Goal: Task Accomplishment & Management: Manage account settings

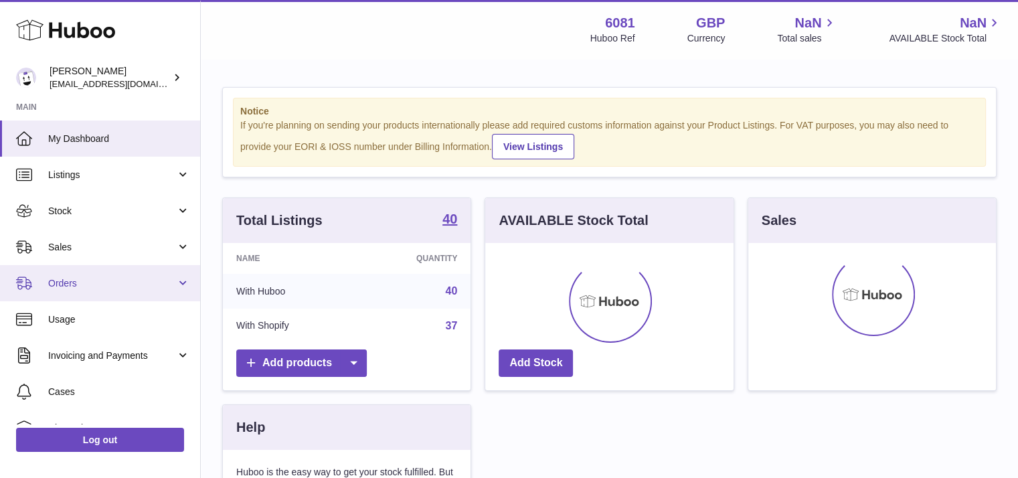
click at [70, 284] on span "Orders" at bounding box center [112, 283] width 128 height 13
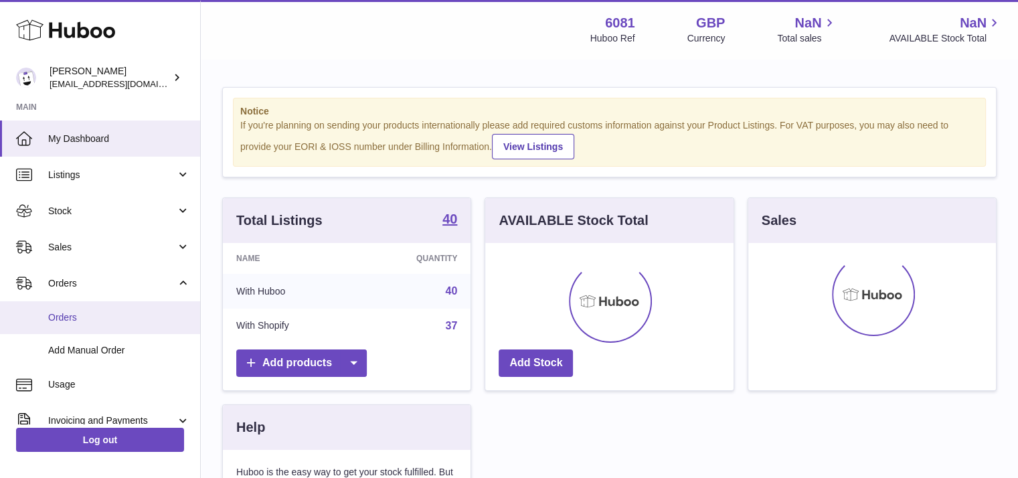
click at [82, 312] on span "Orders" at bounding box center [119, 317] width 142 height 13
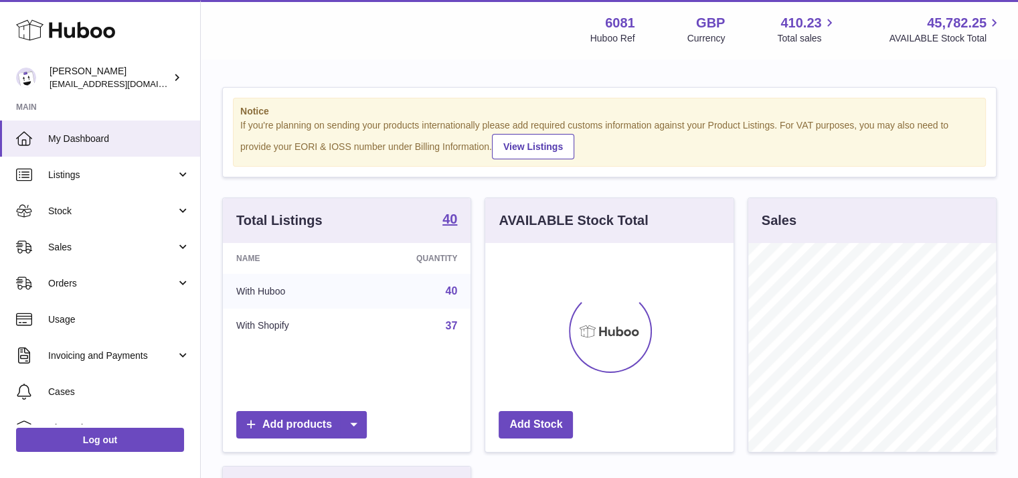
scroll to position [209, 248]
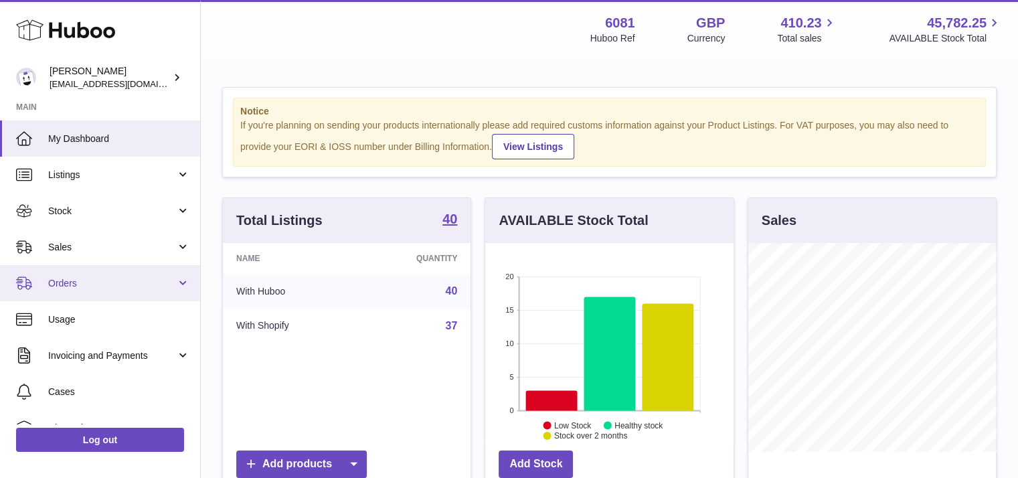
click at [115, 278] on span "Orders" at bounding box center [112, 283] width 128 height 13
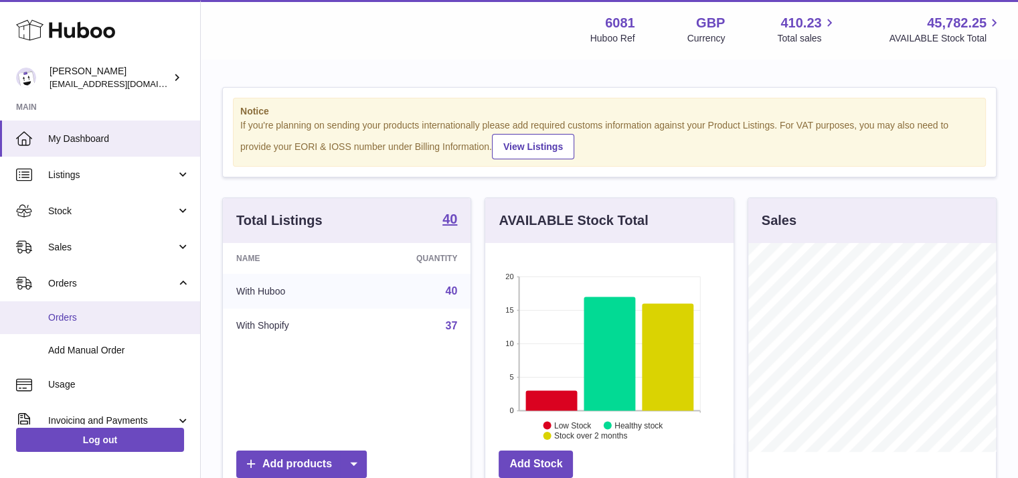
click at [86, 311] on span "Orders" at bounding box center [119, 317] width 142 height 13
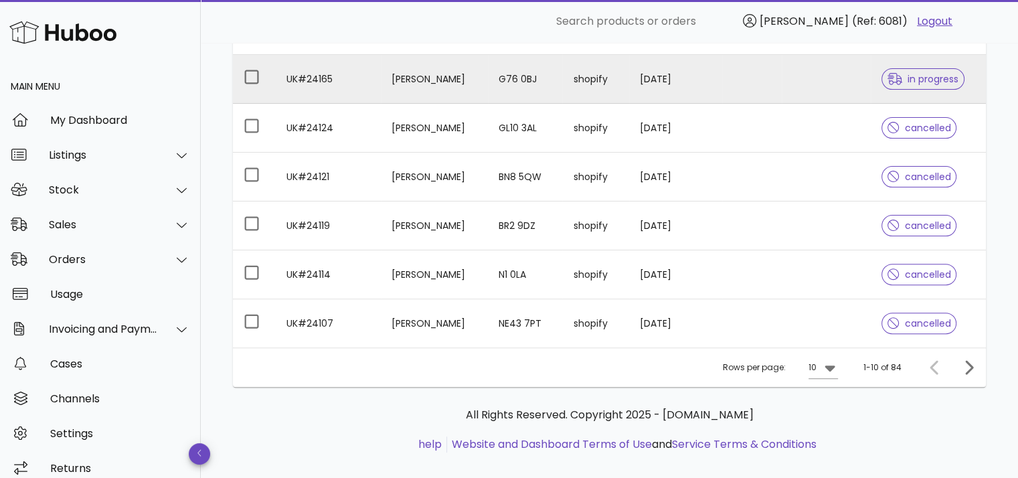
scroll to position [402, 0]
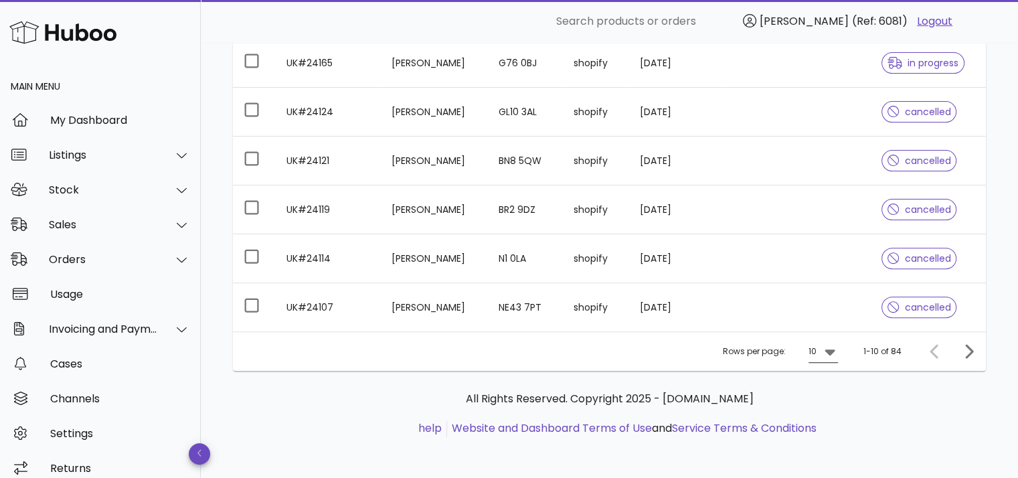
click at [830, 349] on icon at bounding box center [829, 352] width 10 height 6
click at [820, 393] on div "25" at bounding box center [826, 392] width 13 height 13
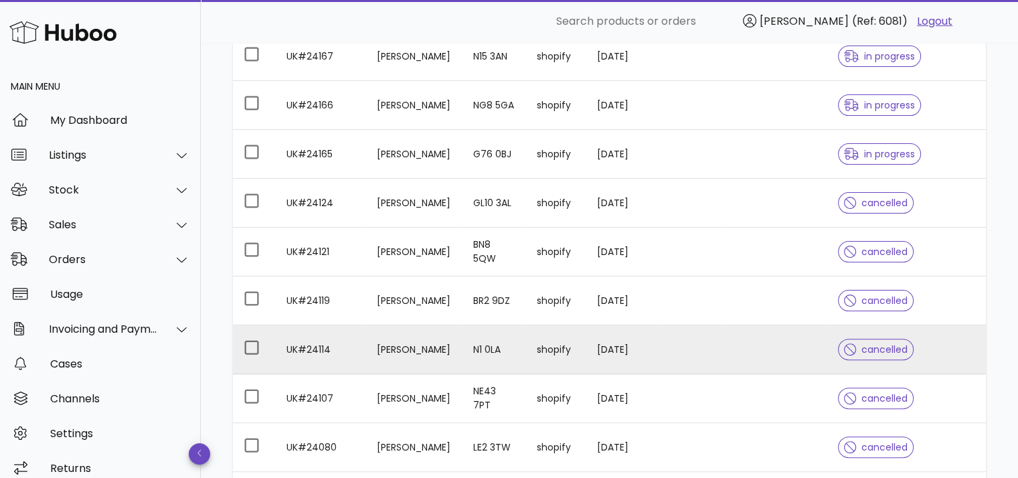
scroll to position [335, 0]
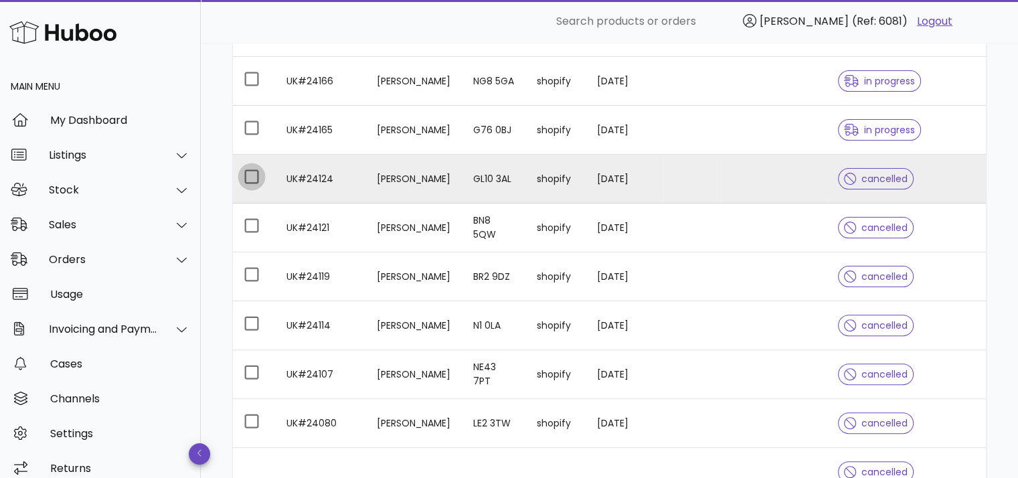
click at [254, 179] on div at bounding box center [251, 176] width 23 height 23
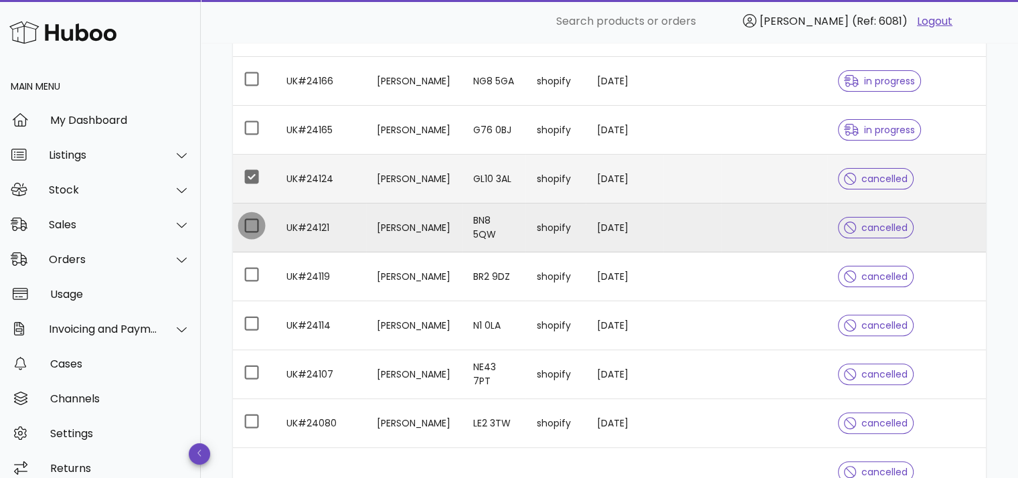
click at [245, 229] on div at bounding box center [251, 225] width 23 height 23
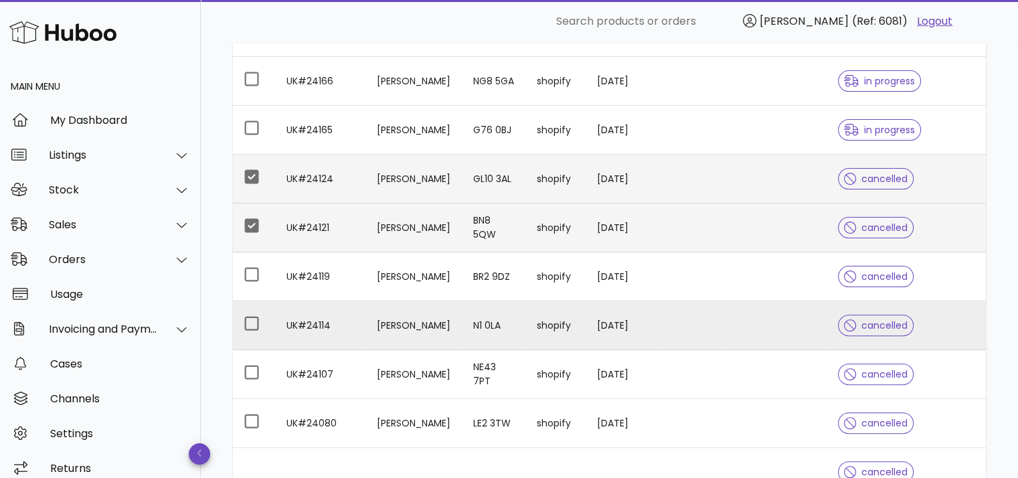
drag, startPoint x: 248, startPoint y: 270, endPoint x: 246, endPoint y: 299, distance: 28.9
click at [248, 270] on div at bounding box center [251, 274] width 23 height 23
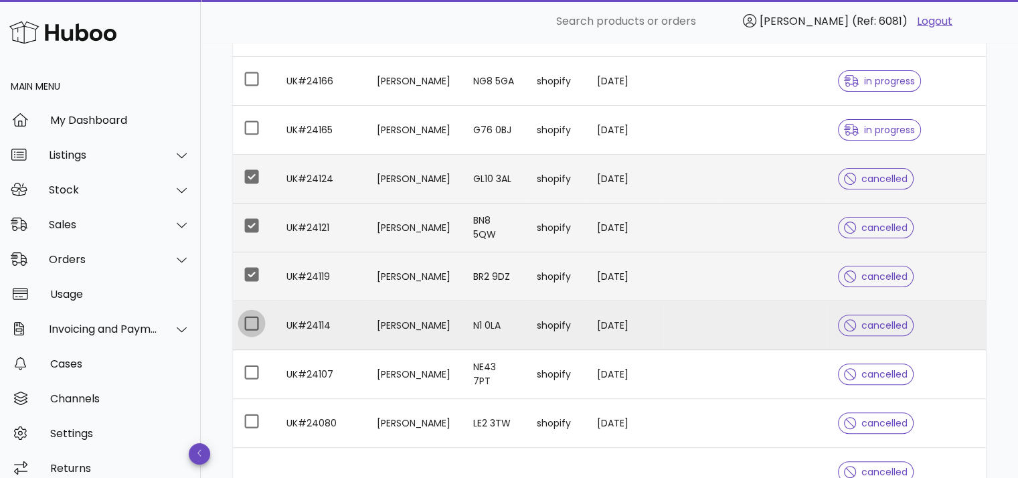
click at [249, 321] on div at bounding box center [251, 323] width 23 height 23
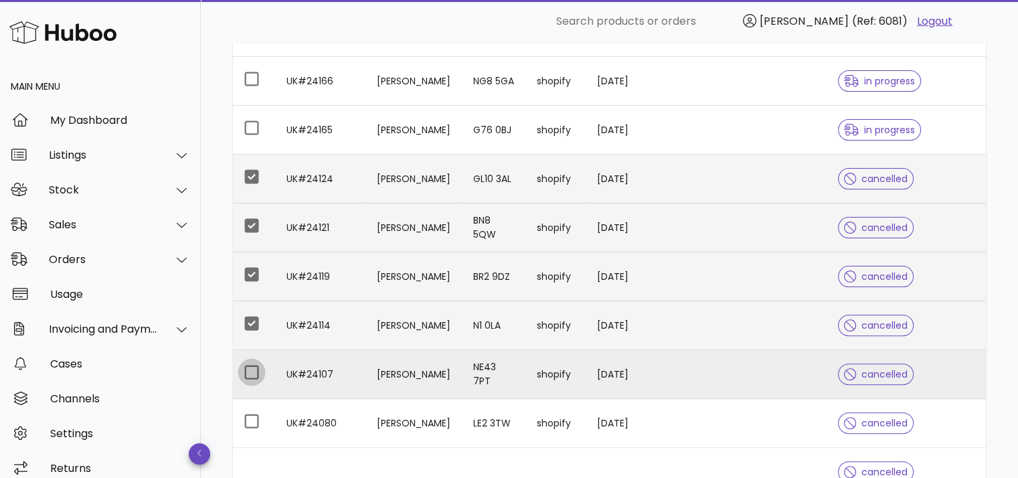
click at [253, 371] on div at bounding box center [251, 372] width 23 height 23
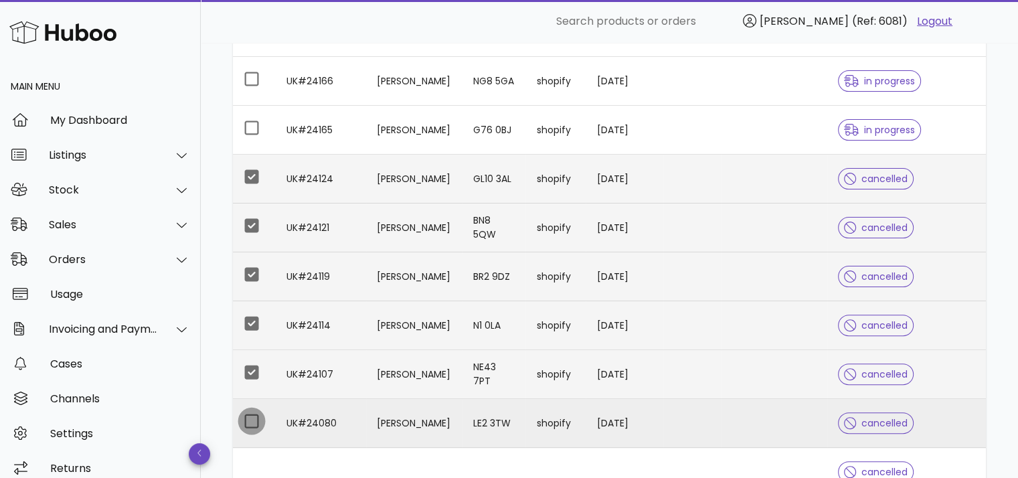
click at [251, 418] on div at bounding box center [251, 421] width 23 height 23
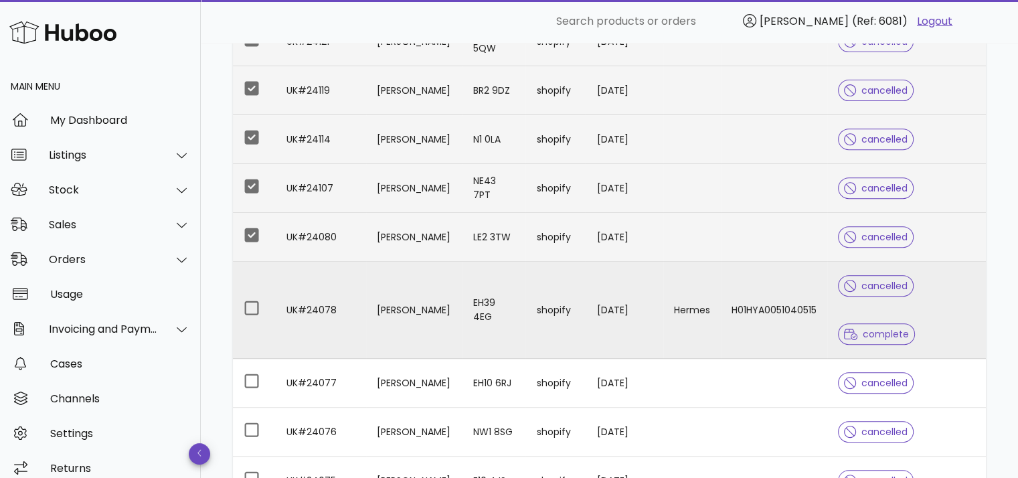
scroll to position [535, 0]
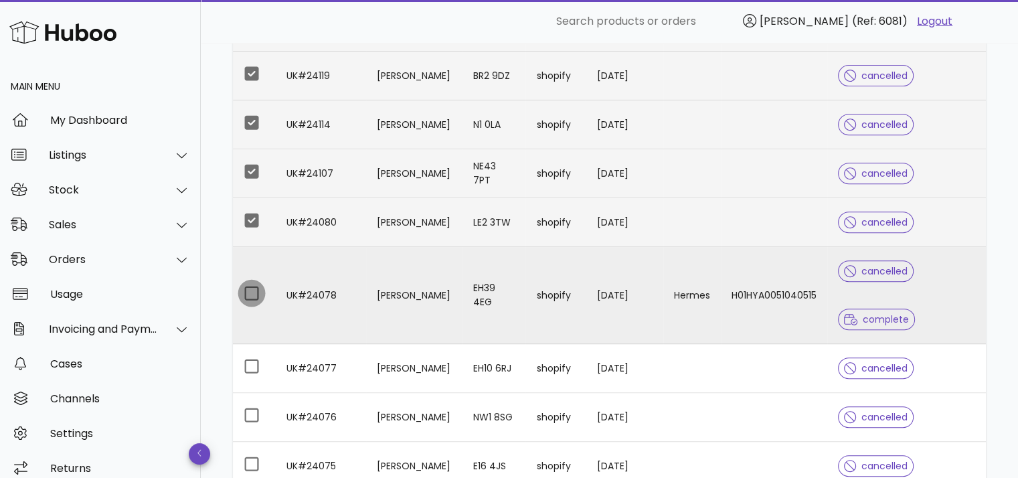
click at [250, 287] on div at bounding box center [251, 293] width 23 height 23
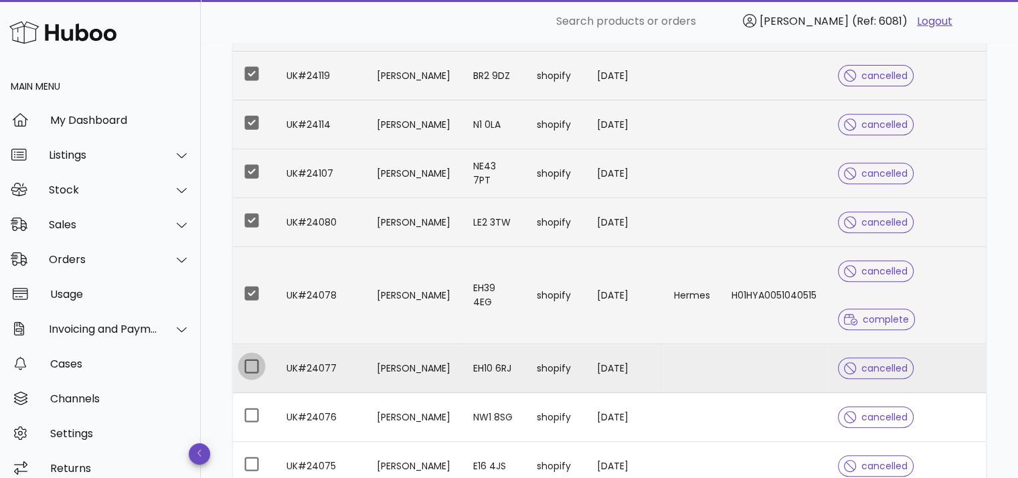
click at [248, 361] on div at bounding box center [251, 366] width 23 height 23
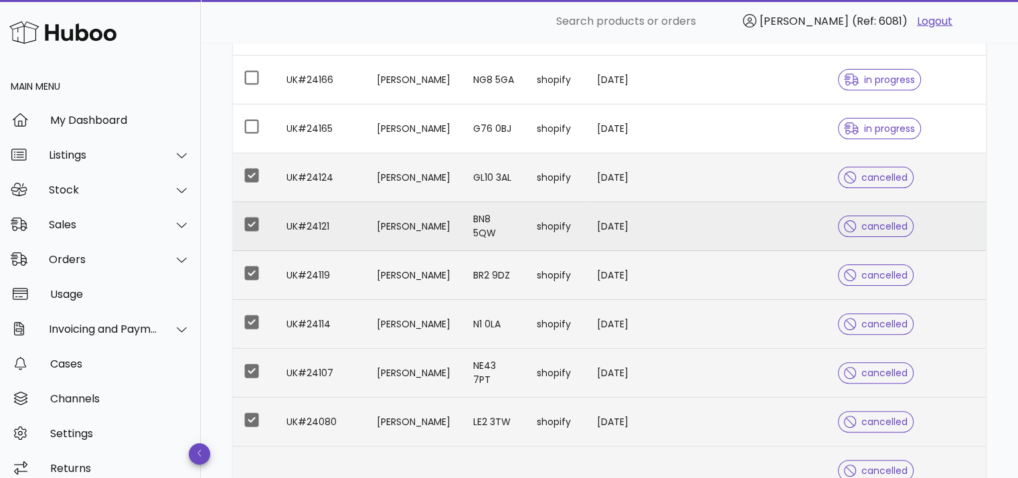
scroll to position [335, 0]
